Goal: Navigation & Orientation: Find specific page/section

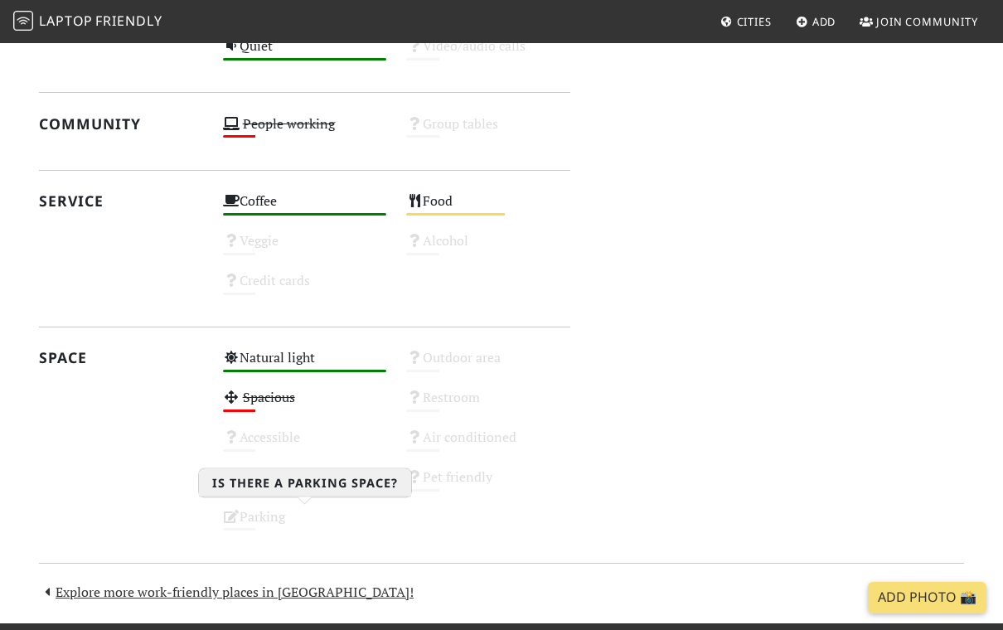
scroll to position [889, 0]
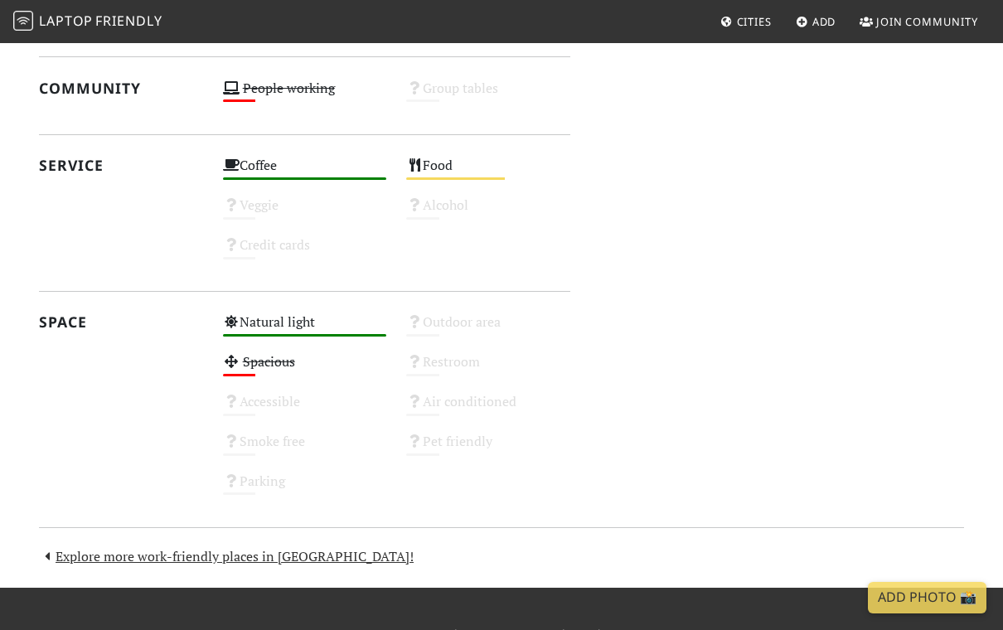
click at [79, 22] on span "Laptop" at bounding box center [66, 21] width 54 height 18
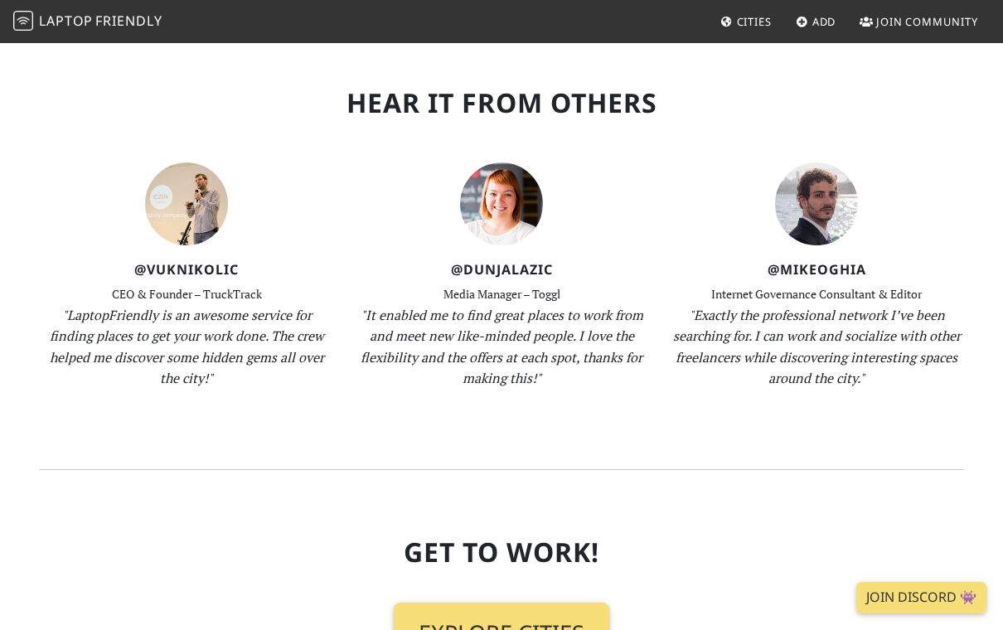
scroll to position [1791, 0]
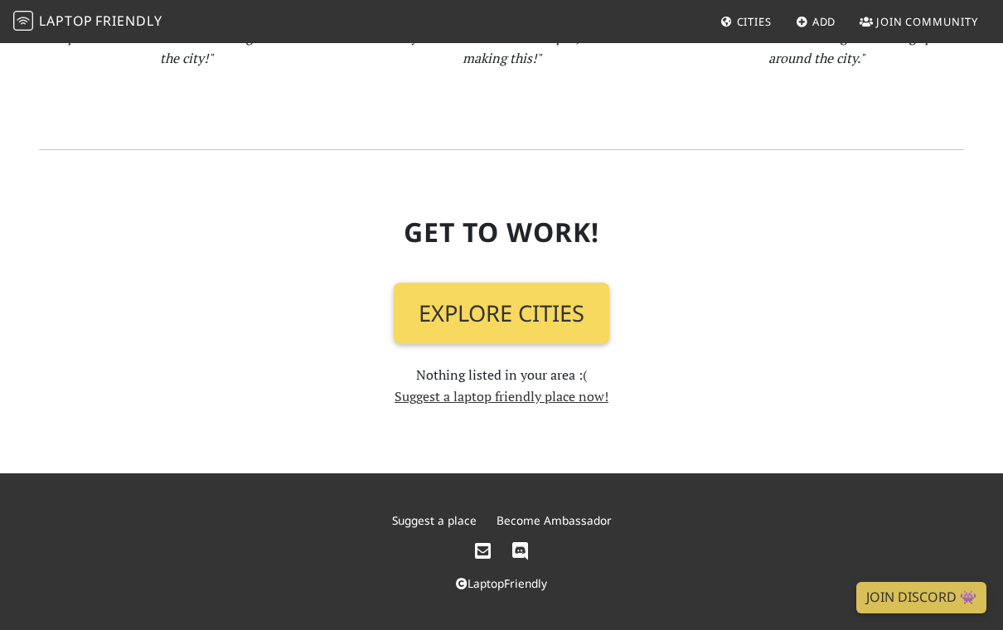
click at [502, 295] on link "Explore Cities" at bounding box center [502, 313] width 216 height 61
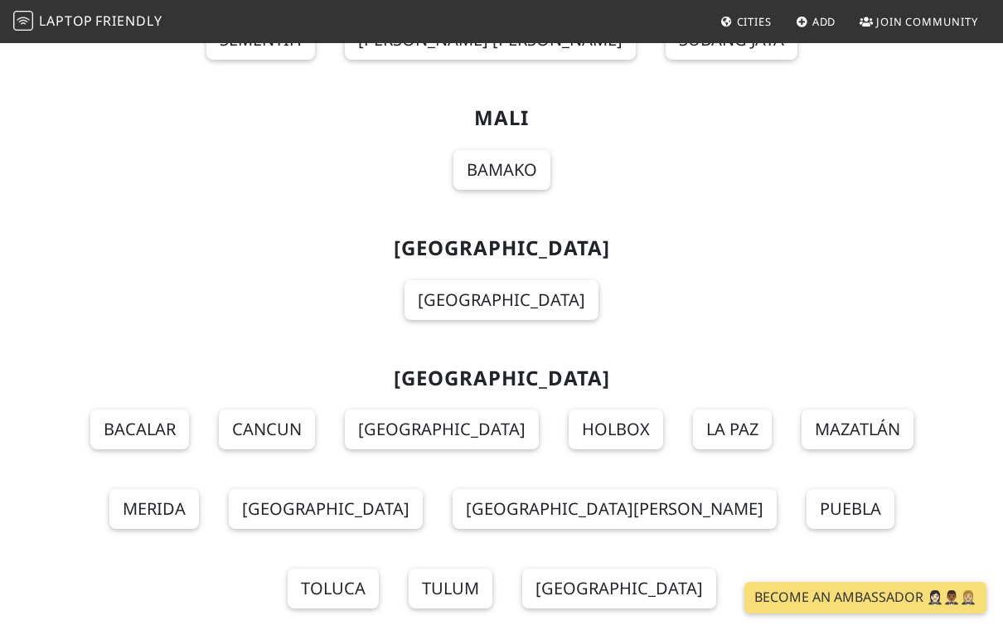
scroll to position [11892, 0]
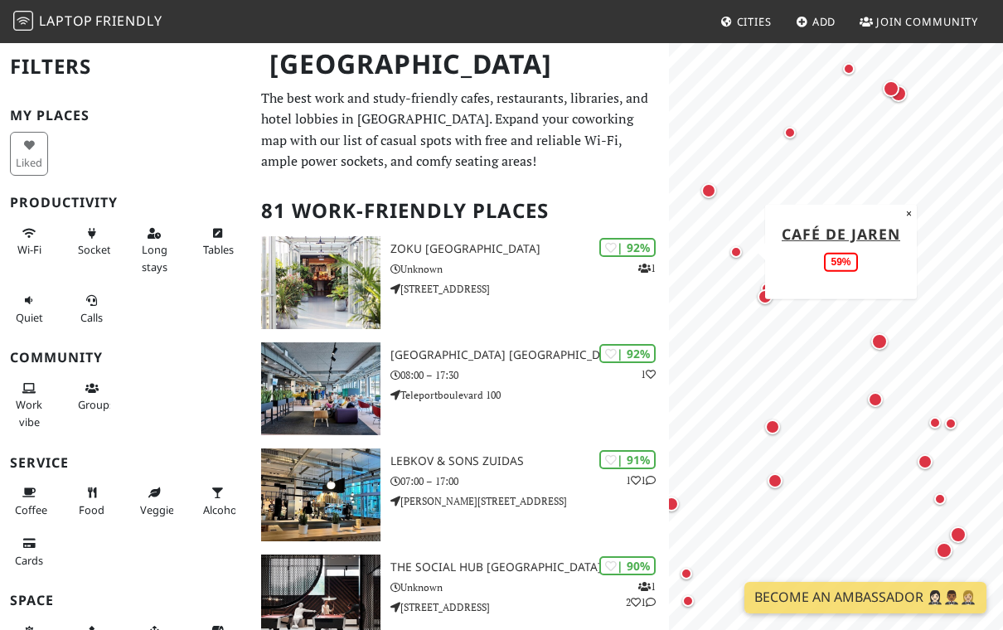
click at [731, 248] on div "Map marker" at bounding box center [736, 252] width 12 height 12
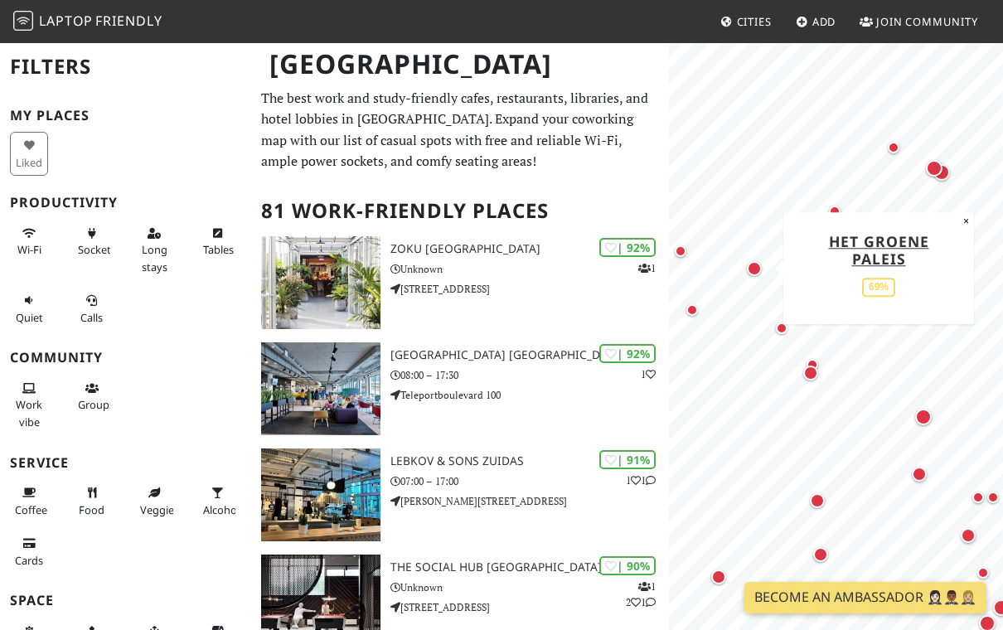
click at [754, 277] on div "Map marker" at bounding box center [755, 269] width 22 height 22
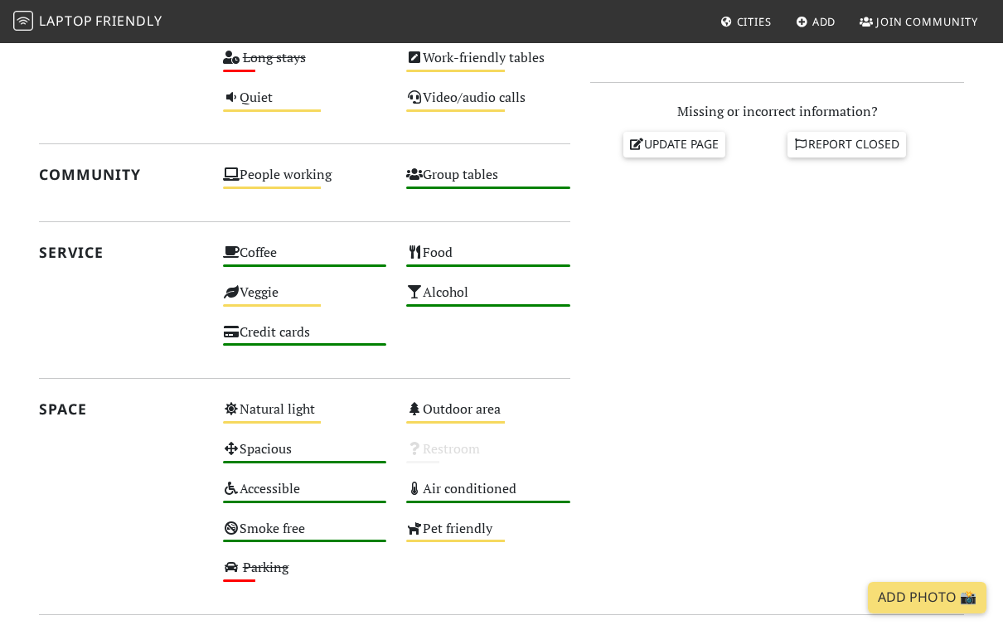
scroll to position [706, 0]
